Goal: Book appointment/travel/reservation

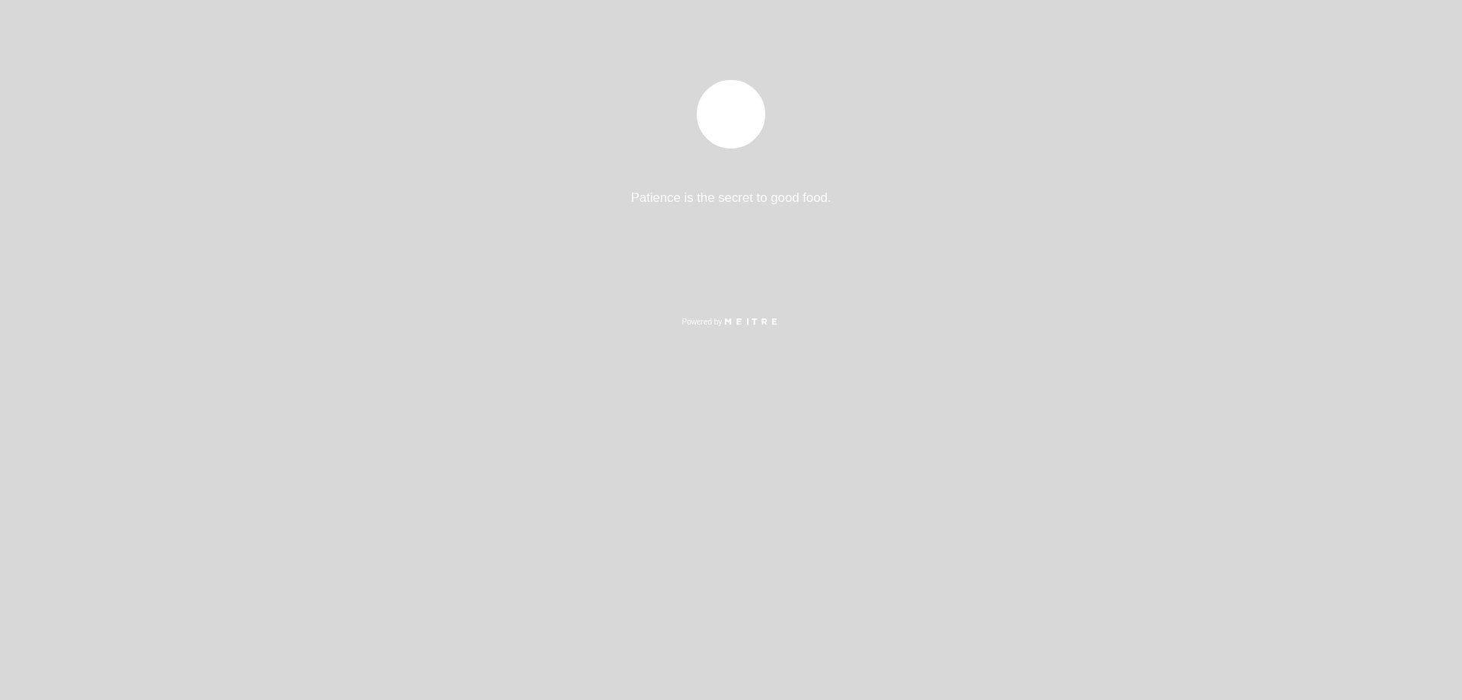
select select "es"
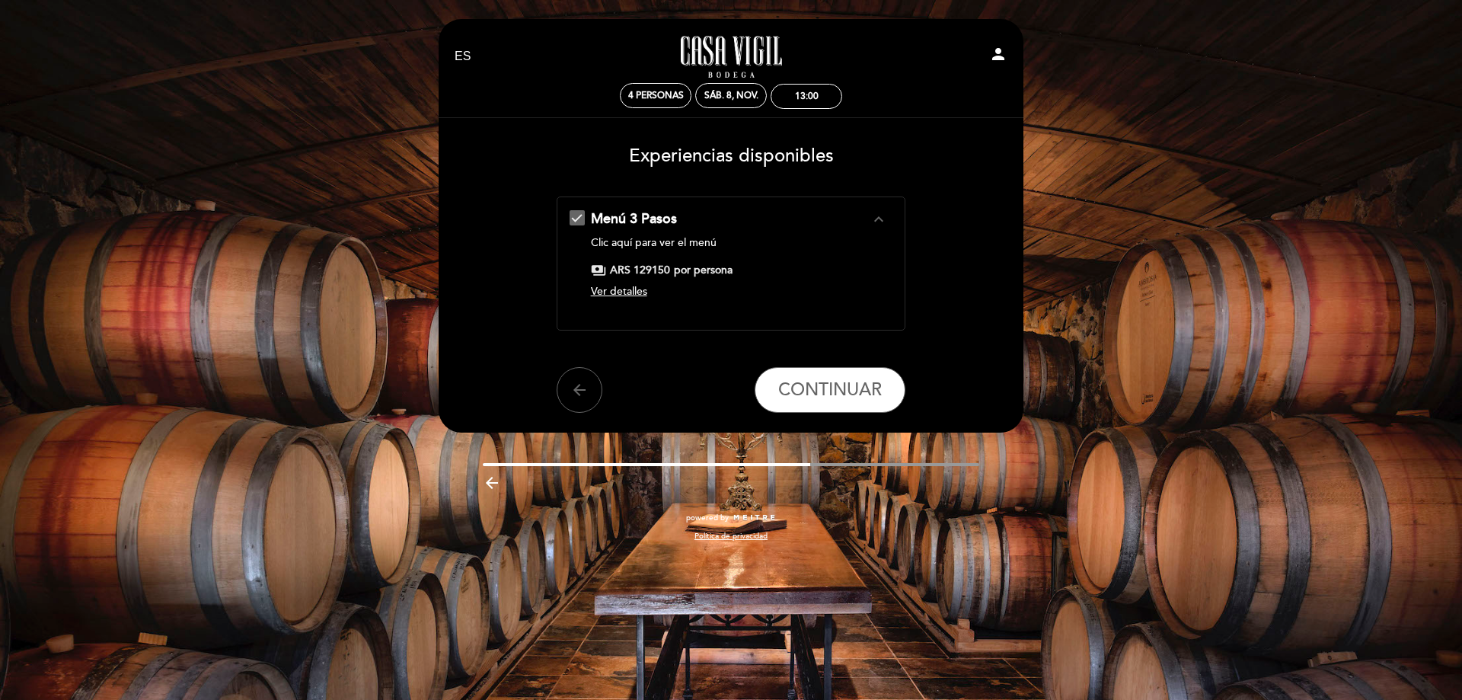
click at [622, 294] on span "Ver detalles" at bounding box center [619, 291] width 56 height 13
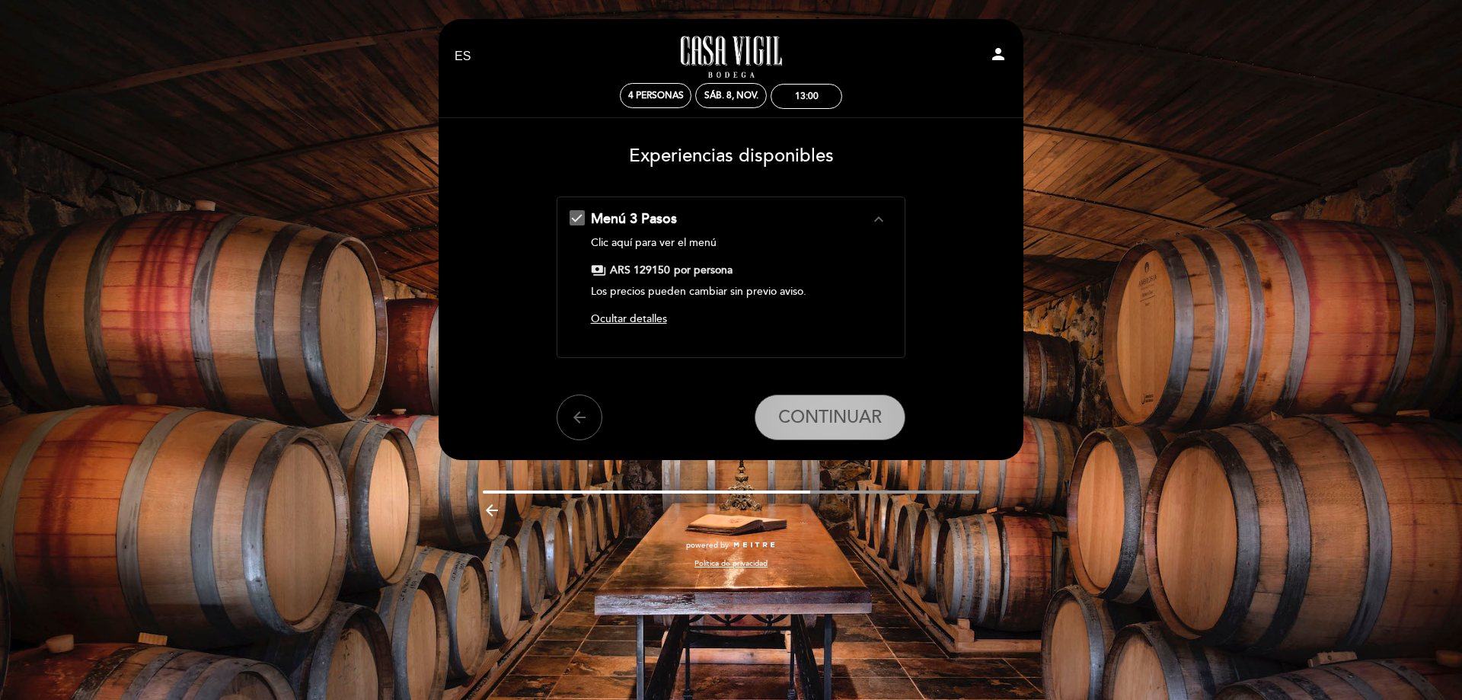
click at [781, 426] on span "CONTINUAR" at bounding box center [830, 417] width 104 height 21
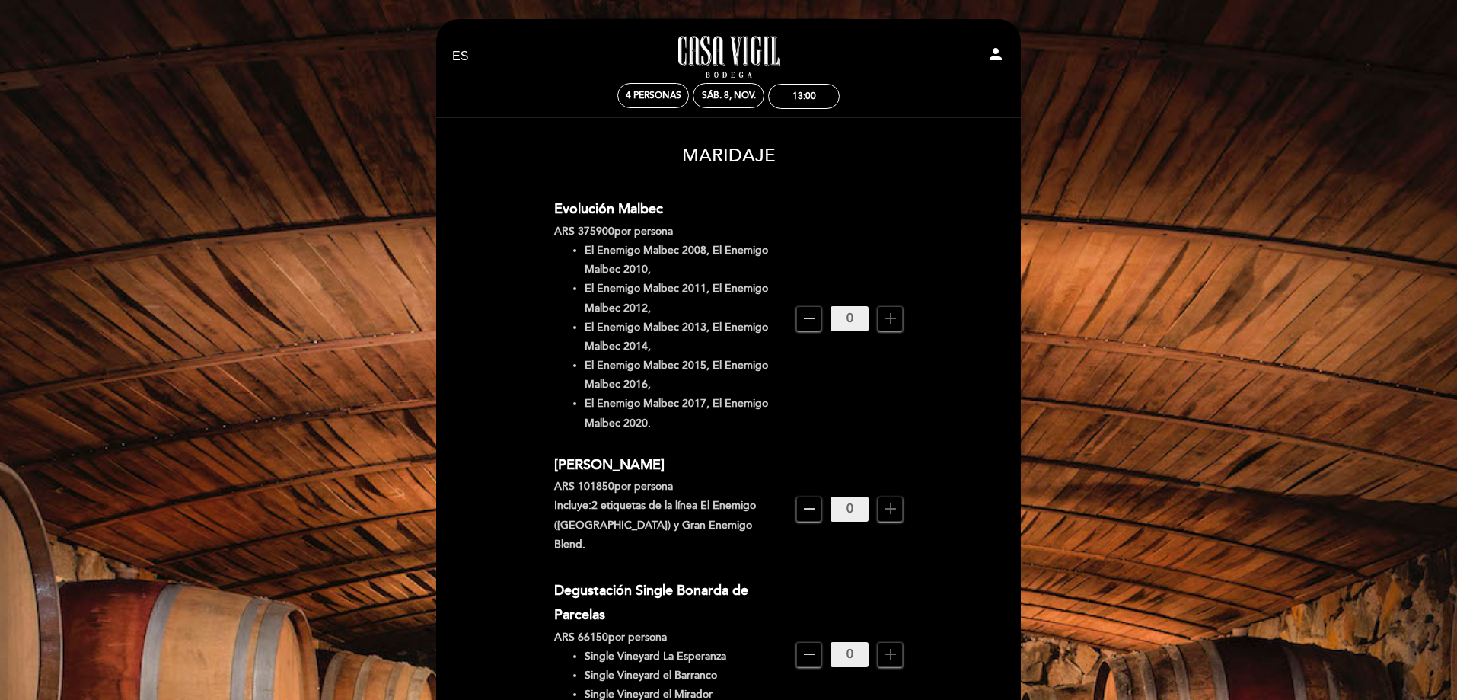
drag, startPoint x: 937, startPoint y: 632, endPoint x: 947, endPoint y: 579, distance: 53.5
click at [891, 645] on icon "add" at bounding box center [891, 654] width 18 height 18
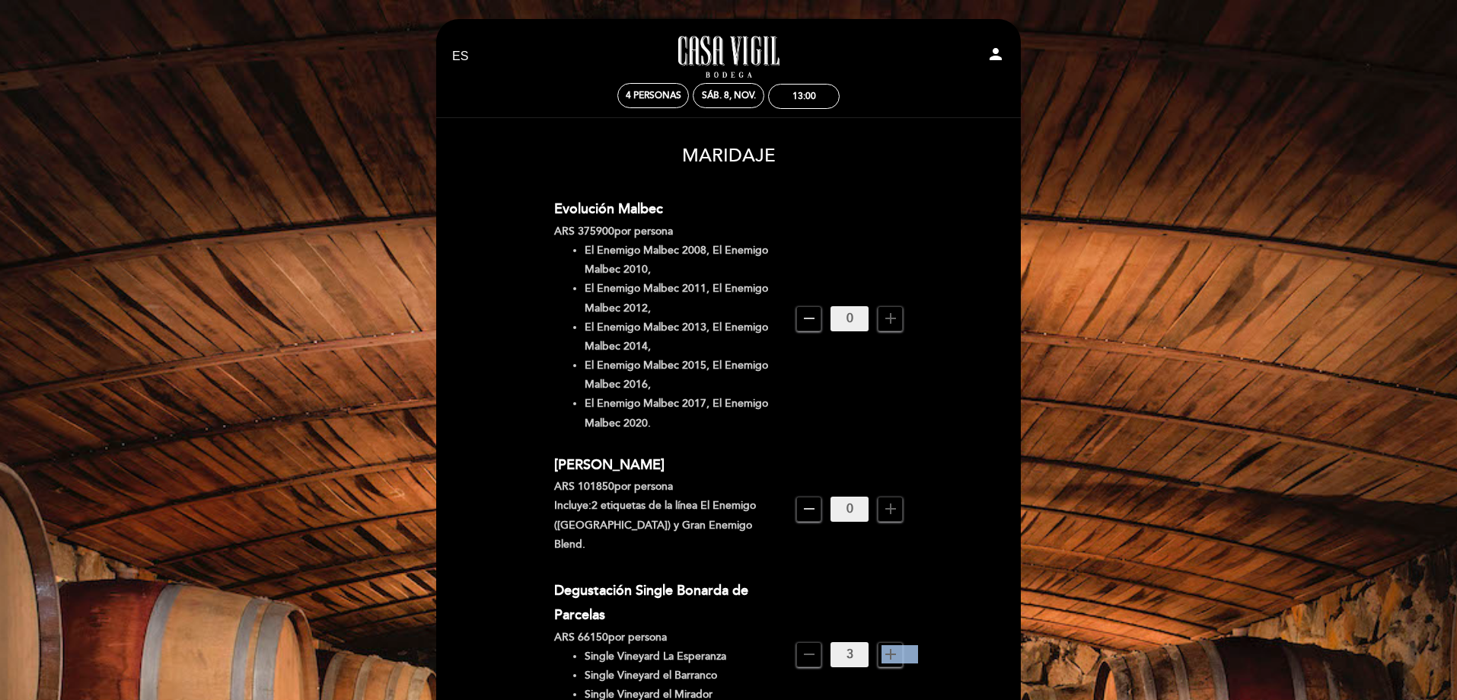
click at [891, 645] on icon "add" at bounding box center [891, 654] width 18 height 18
click at [838, 675] on div "Degustación Single Bonarda de Parcelas ARS 66150 por persona Single Vineyard La…" at bounding box center [729, 654] width 350 height 153
